Goal: Find contact information: Find contact information

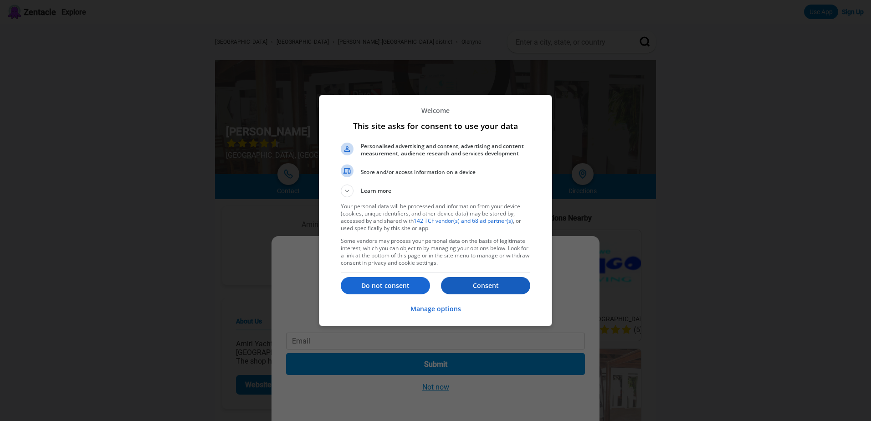
click at [489, 287] on p "Consent" at bounding box center [485, 285] width 89 height 9
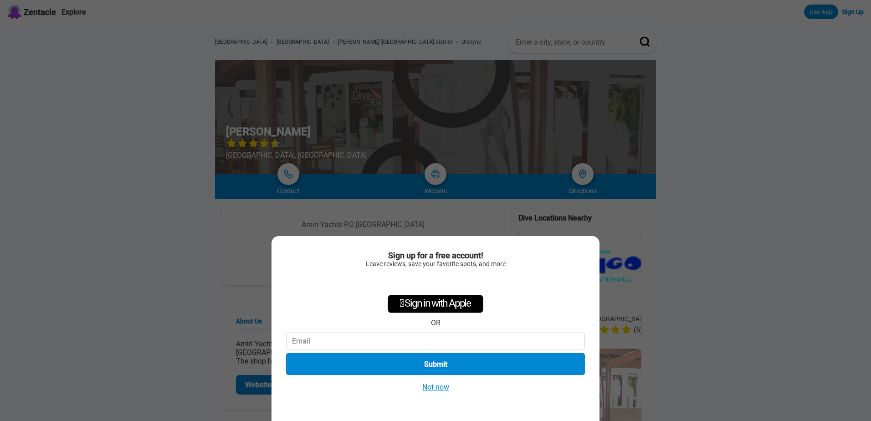
click at [436, 385] on button "Not now" at bounding box center [436, 387] width 32 height 10
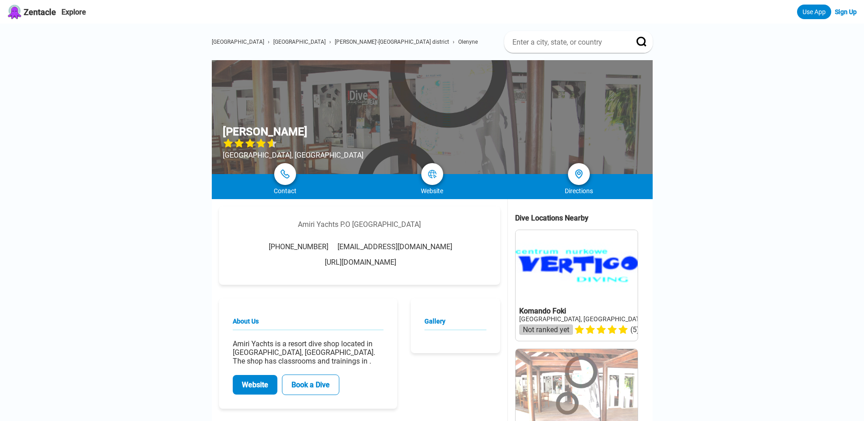
drag, startPoint x: 462, startPoint y: 247, endPoint x: 347, endPoint y: 247, distance: 114.4
click at [347, 247] on div "[PHONE_NUMBER] [PERSON_NAME][EMAIL_ADDRESS][DOMAIN_NAME] [URL][DOMAIN_NAME]" at bounding box center [360, 254] width 254 height 24
drag, startPoint x: 347, startPoint y: 247, endPoint x: 418, endPoint y: 264, distance: 73.1
click at [418, 264] on div "[PHONE_NUMBER] [PERSON_NAME][EMAIL_ADDRESS][DOMAIN_NAME] [URL][DOMAIN_NAME]" at bounding box center [360, 254] width 254 height 24
drag, startPoint x: 418, startPoint y: 264, endPoint x: 313, endPoint y: 262, distance: 105.7
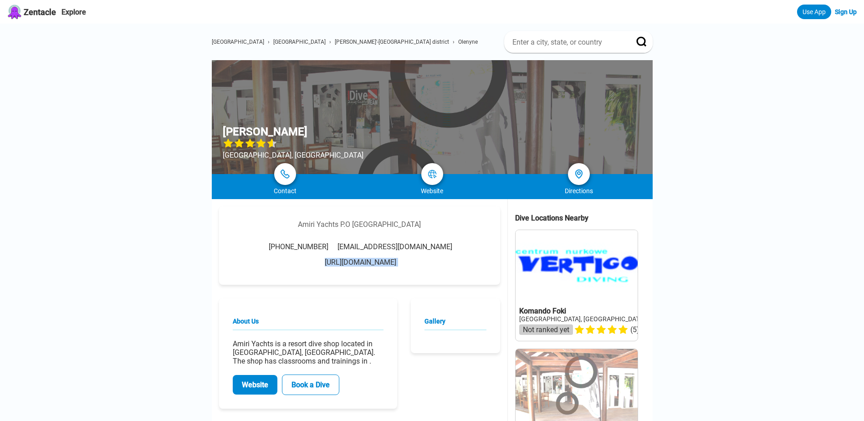
click at [313, 262] on div "[PHONE_NUMBER] [PERSON_NAME][EMAIL_ADDRESS][DOMAIN_NAME] [URL][DOMAIN_NAME]" at bounding box center [360, 254] width 254 height 24
copy link "[URL][DOMAIN_NAME]"
drag, startPoint x: 460, startPoint y: 251, endPoint x: 333, endPoint y: 244, distance: 127.3
click at [333, 244] on div "[PHONE_NUMBER] [PERSON_NAME][EMAIL_ADDRESS][DOMAIN_NAME] [URL][DOMAIN_NAME]" at bounding box center [360, 254] width 254 height 24
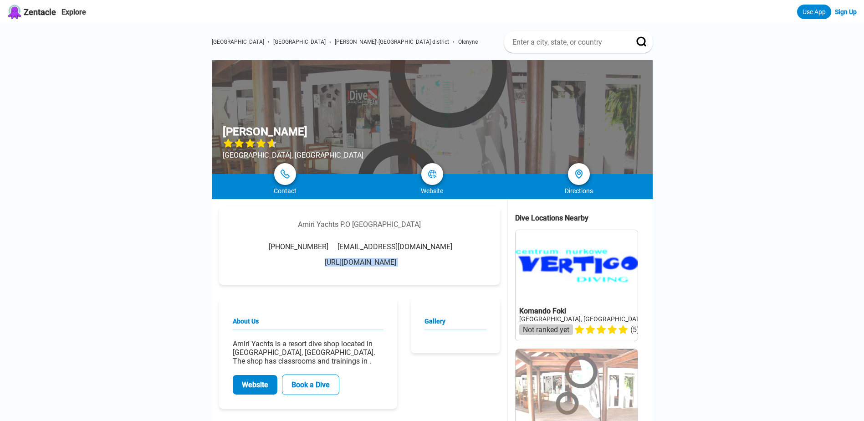
drag, startPoint x: 333, startPoint y: 244, endPoint x: 359, endPoint y: 248, distance: 27.2
copy span "[EMAIL_ADDRESS][DOMAIN_NAME]"
